Goal: Task Accomplishment & Management: Use online tool/utility

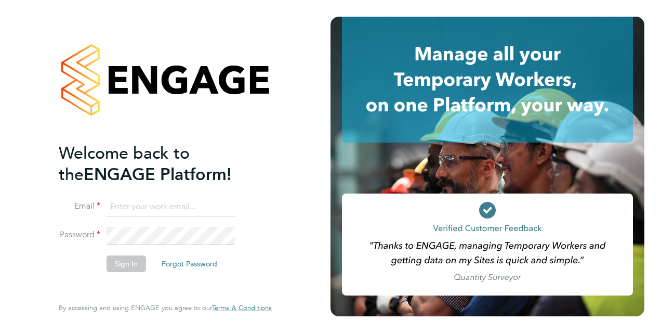
type input "[PERSON_NAME][EMAIL_ADDRESS][DOMAIN_NAME]"
click at [134, 265] on button "Sign In" at bounding box center [127, 263] width 40 height 17
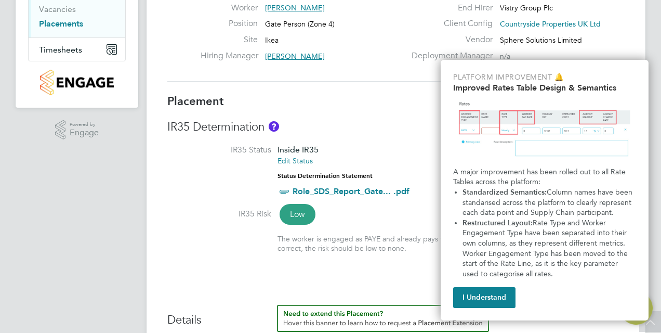
scroll to position [152, 0]
click at [495, 302] on button "I Understand" at bounding box center [484, 297] width 62 height 21
